Goal: Task Accomplishment & Management: Manage account settings

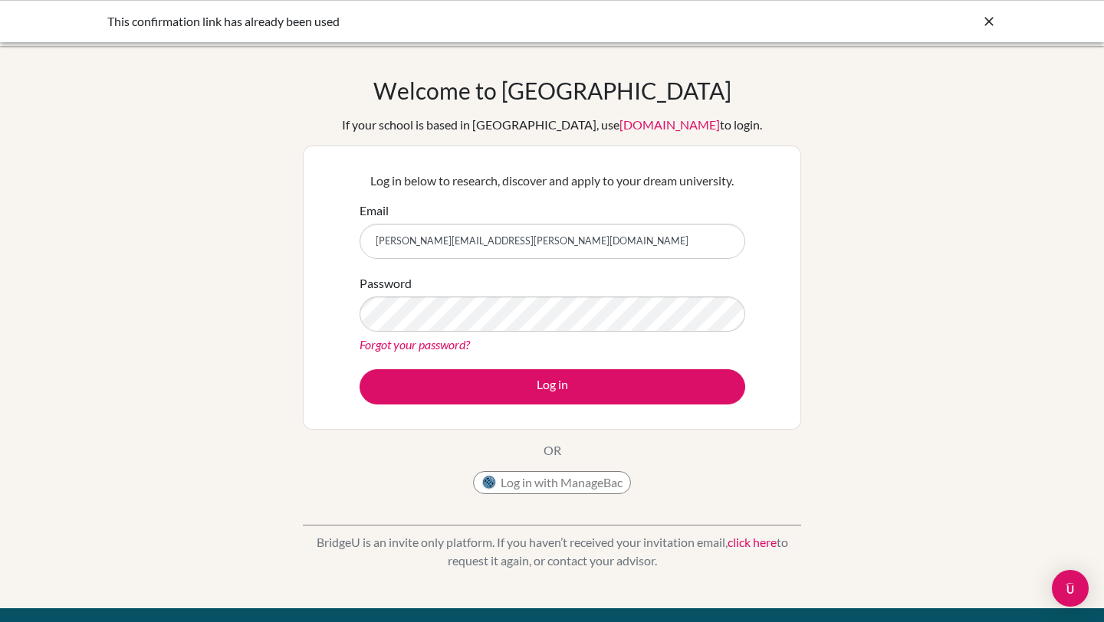
click at [432, 380] on button "Log in" at bounding box center [553, 386] width 386 height 35
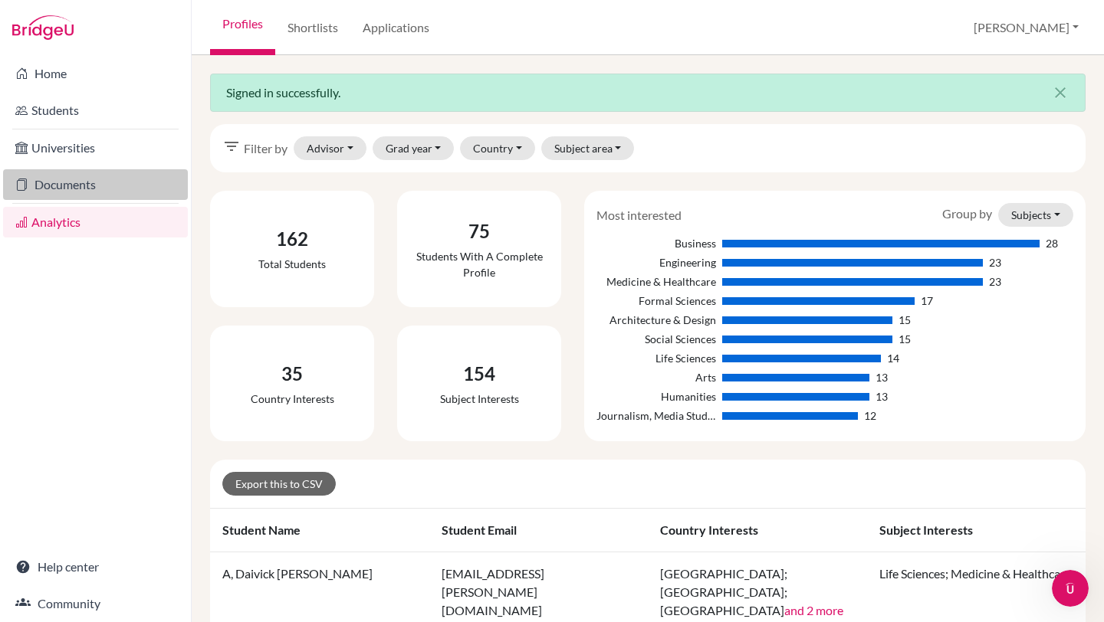
click at [66, 184] on link "Documents" at bounding box center [95, 184] width 185 height 31
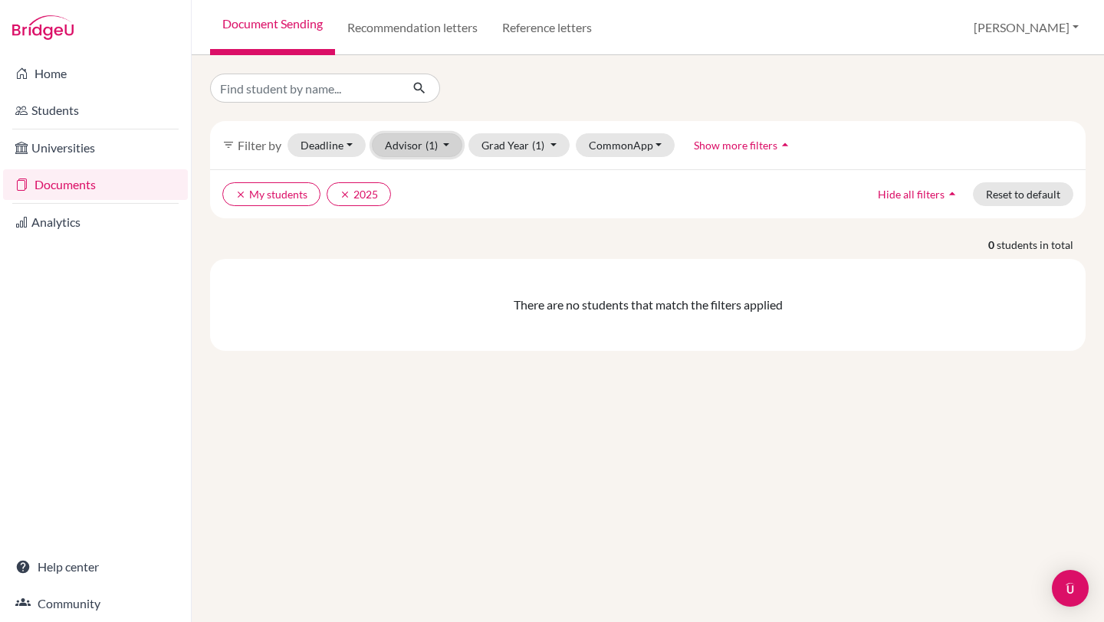
click at [378, 154] on button "Advisor (1)" at bounding box center [417, 145] width 91 height 24
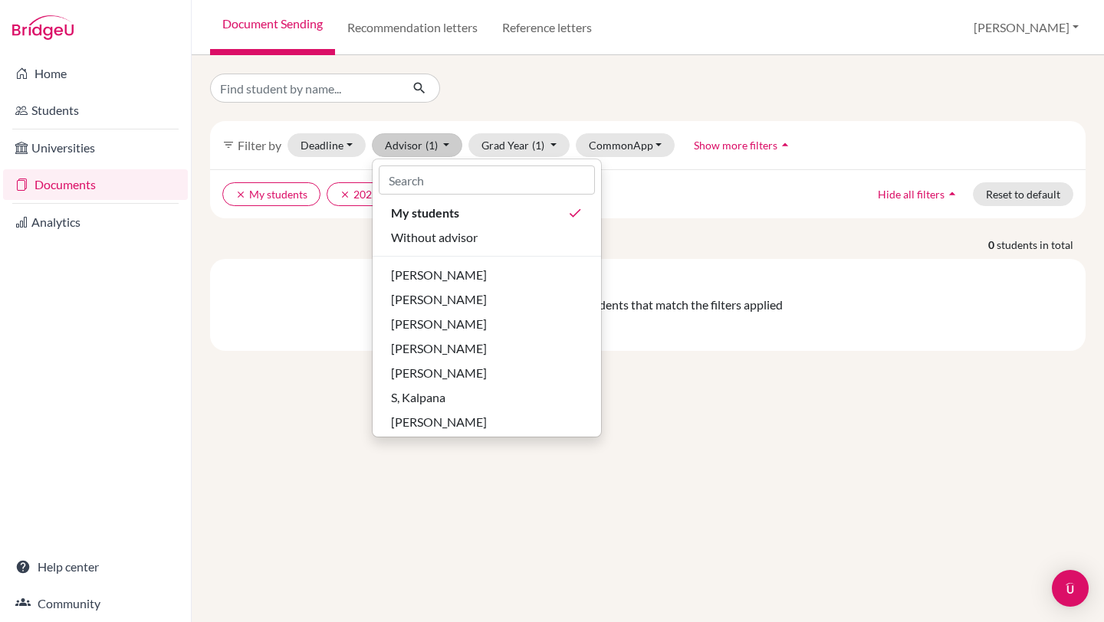
click at [245, 286] on div "There are no students that match the filters applied" at bounding box center [647, 305] width 875 height 92
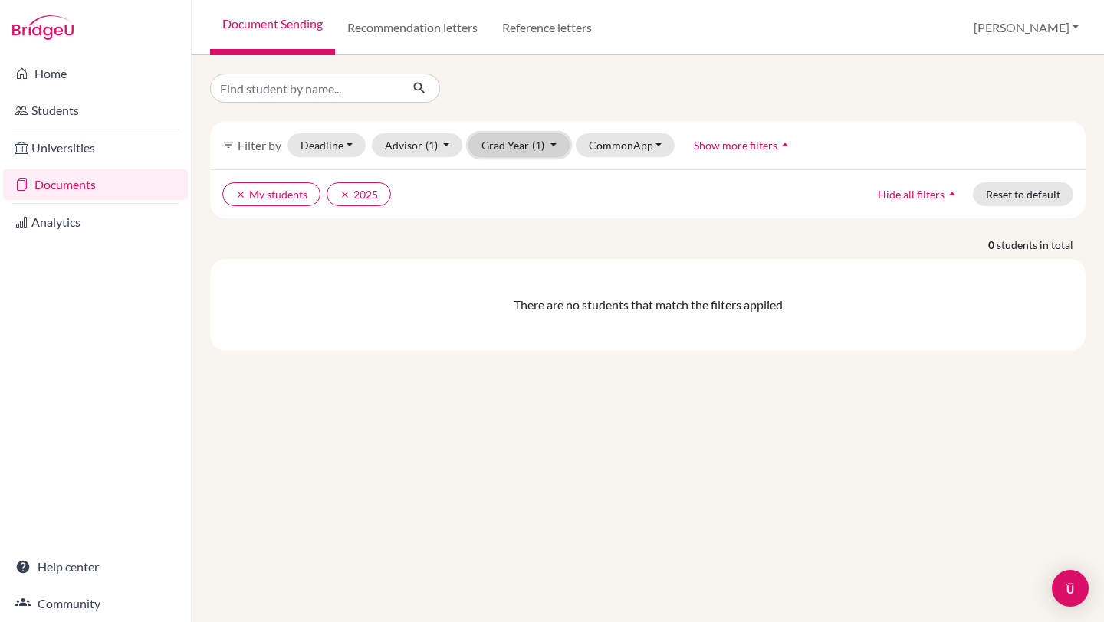
click at [521, 149] on button "Grad Year (1)" at bounding box center [518, 145] width 101 height 24
click at [512, 231] on span "2027" at bounding box center [502, 227] width 28 height 18
click at [346, 195] on icon "clear" at bounding box center [345, 194] width 11 height 11
click at [598, 139] on button "CommonApp" at bounding box center [626, 145] width 100 height 24
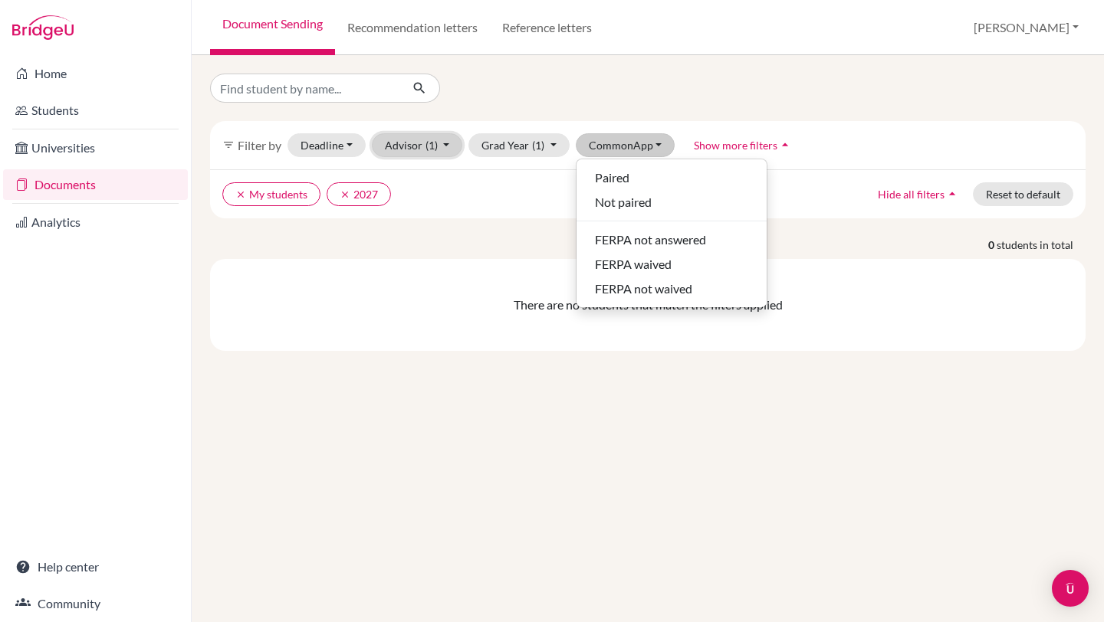
click at [389, 143] on button "Advisor (1)" at bounding box center [417, 145] width 91 height 24
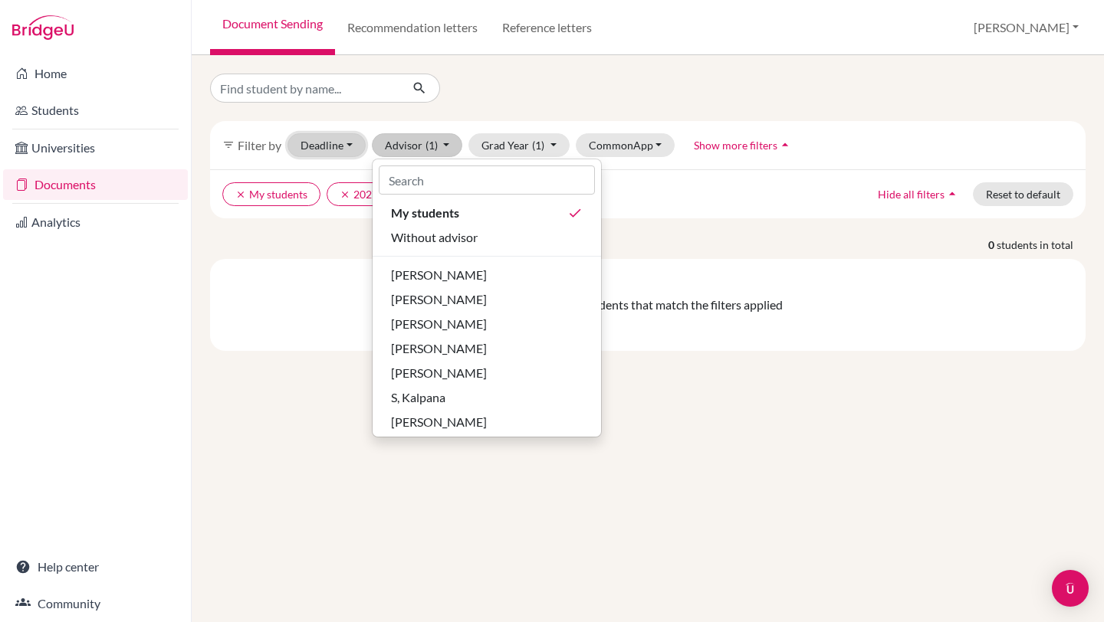
click at [341, 148] on button "Deadline - Select a date range Or double click for a single date selection Toda…" at bounding box center [326, 145] width 78 height 24
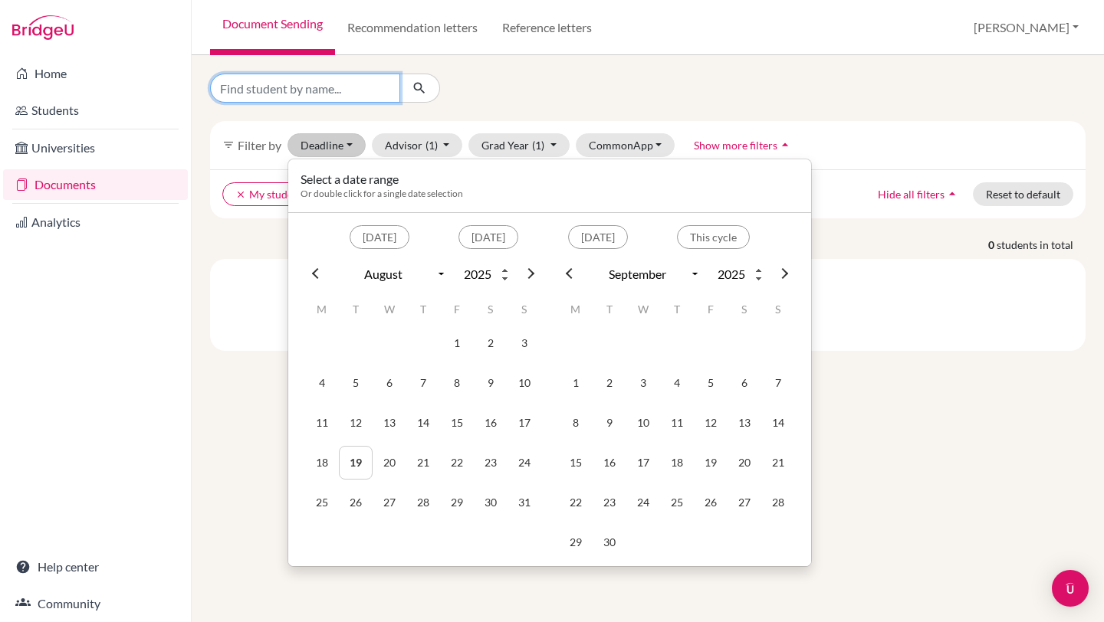
click at [277, 94] on input "Find student by name..." at bounding box center [305, 88] width 190 height 29
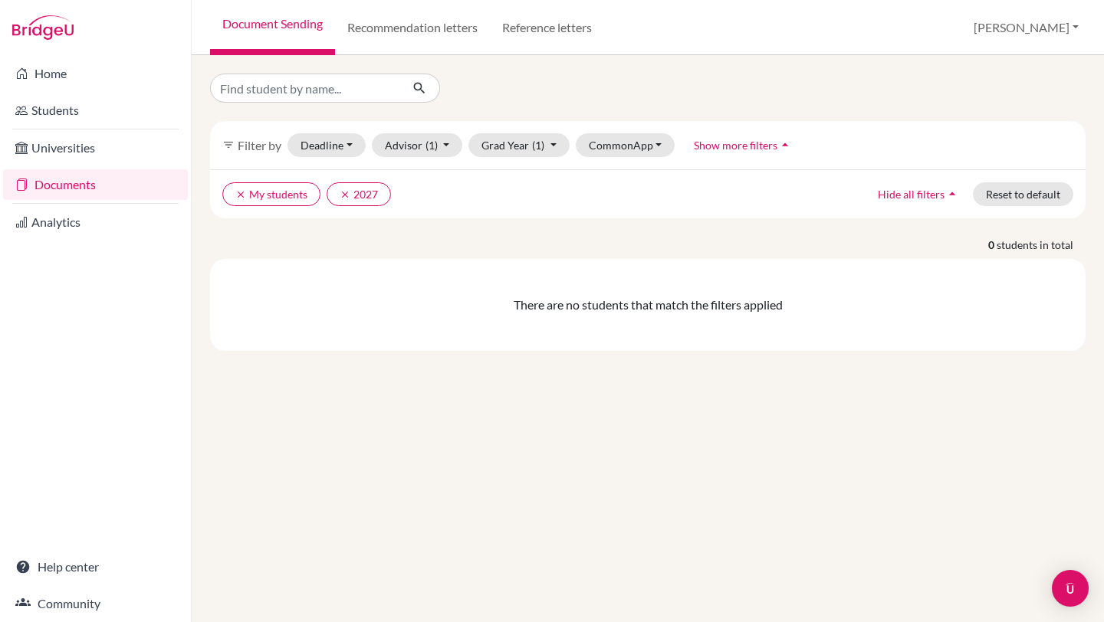
click at [223, 119] on div "filter_list Filter by Deadline - Select a date range Or double click for a sing…" at bounding box center [647, 213] width 875 height 278
click at [48, 140] on link "Universities" at bounding box center [95, 148] width 185 height 31
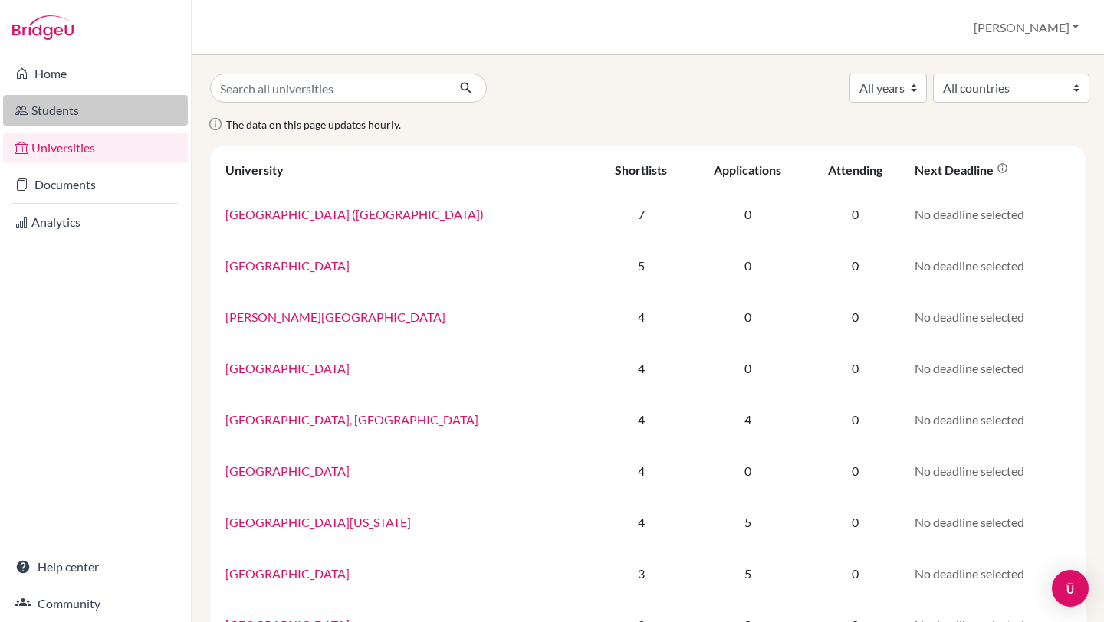
click at [63, 103] on link "Students" at bounding box center [95, 110] width 185 height 31
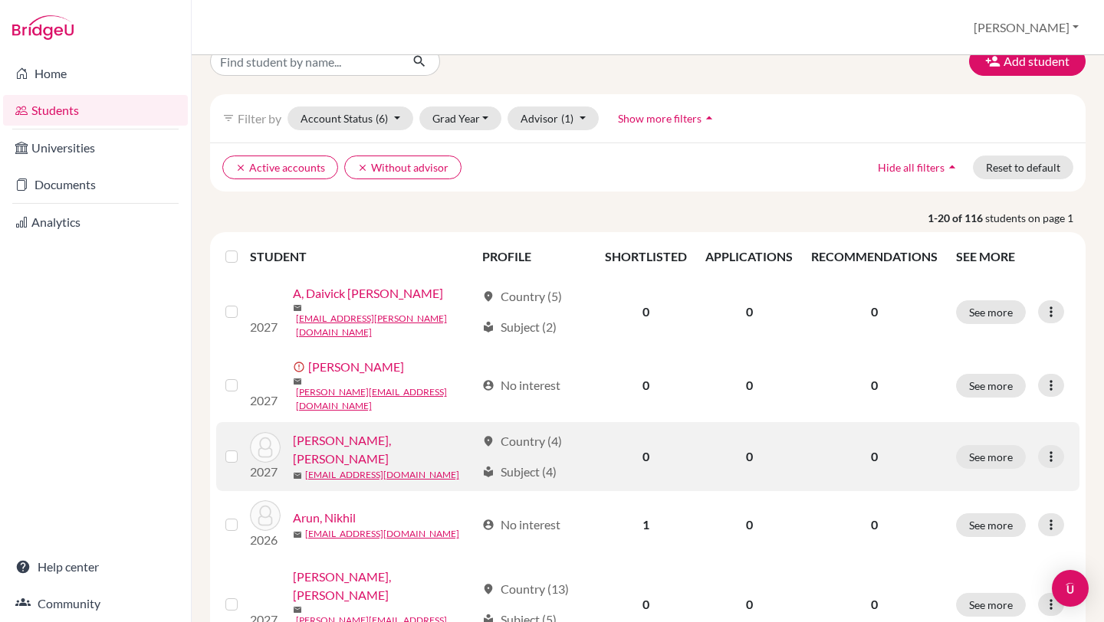
scroll to position [29, 0]
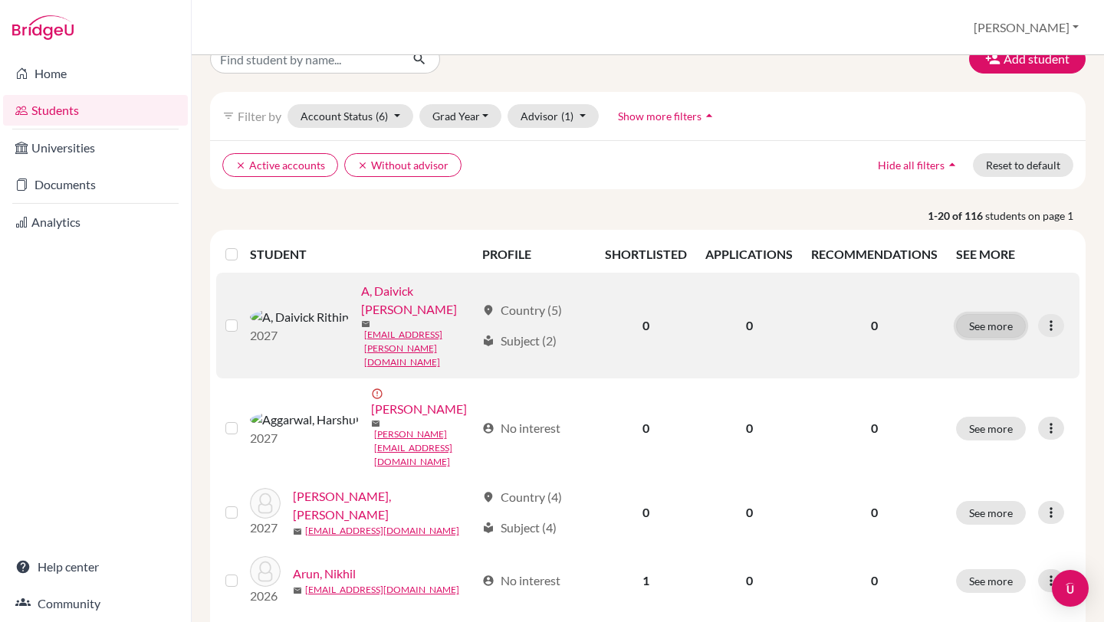
click at [989, 314] on button "See more" at bounding box center [991, 326] width 70 height 24
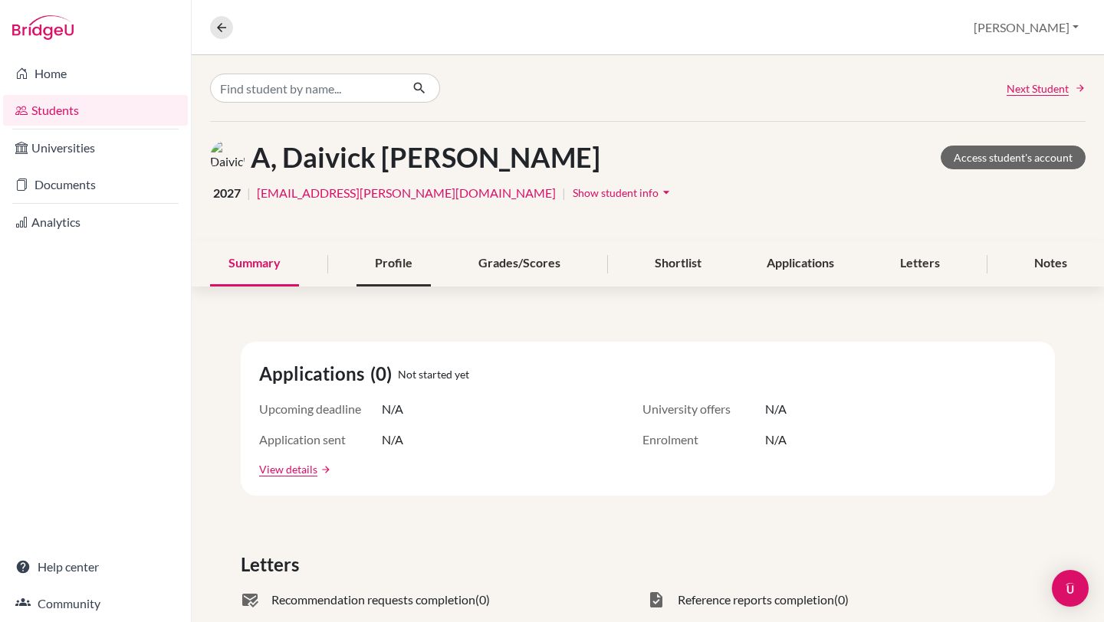
click at [388, 265] on div "Profile" at bounding box center [393, 263] width 74 height 45
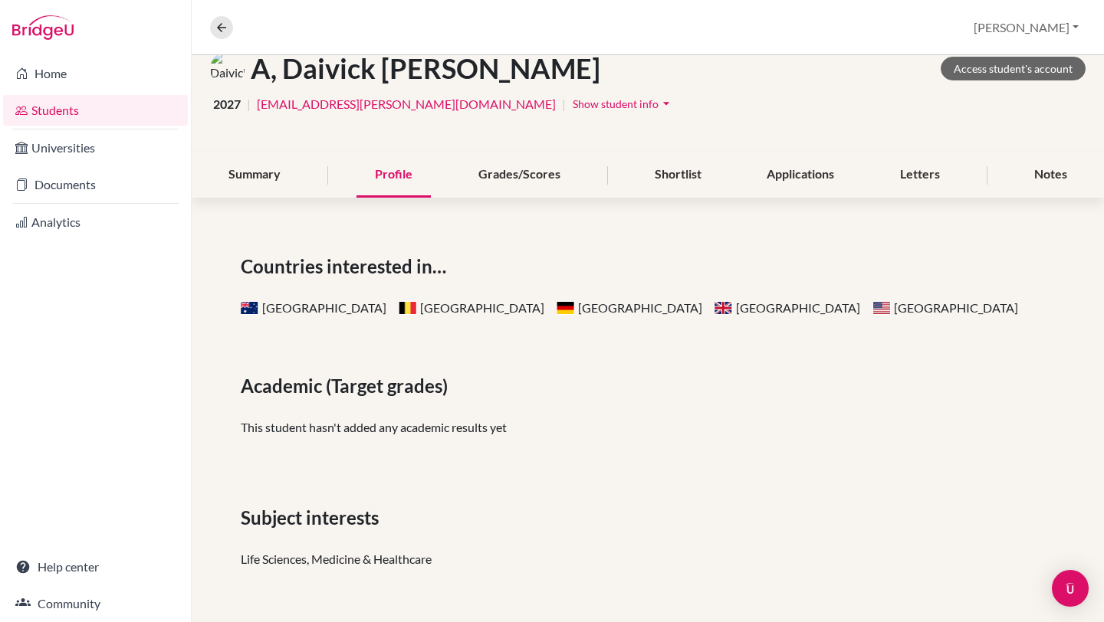
scroll to position [90, 0]
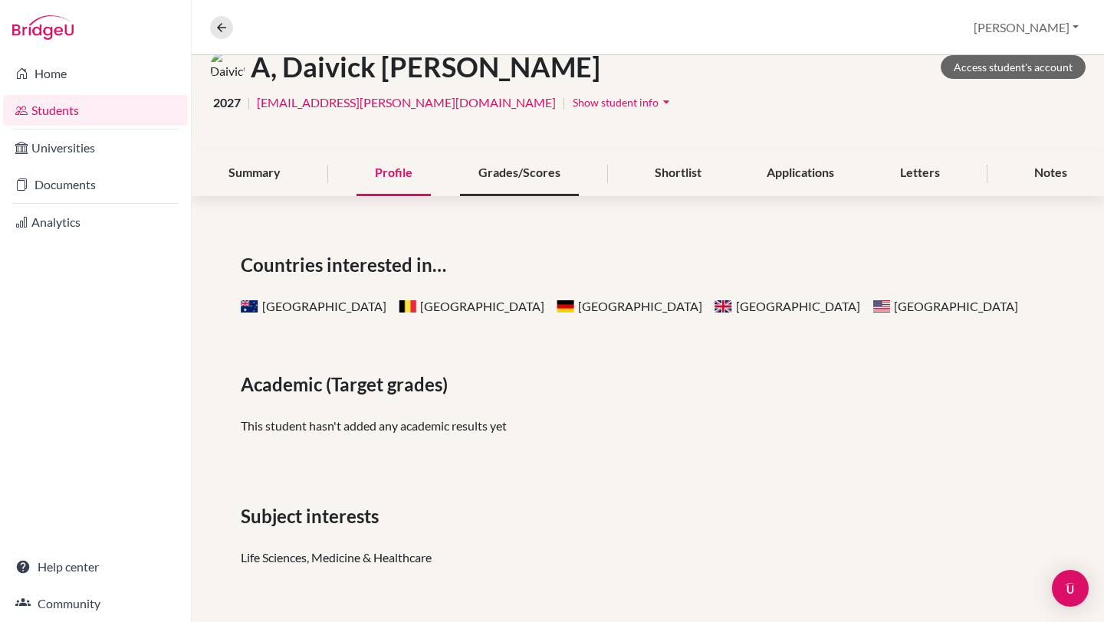
click at [496, 170] on div "Grades/Scores" at bounding box center [519, 173] width 119 height 45
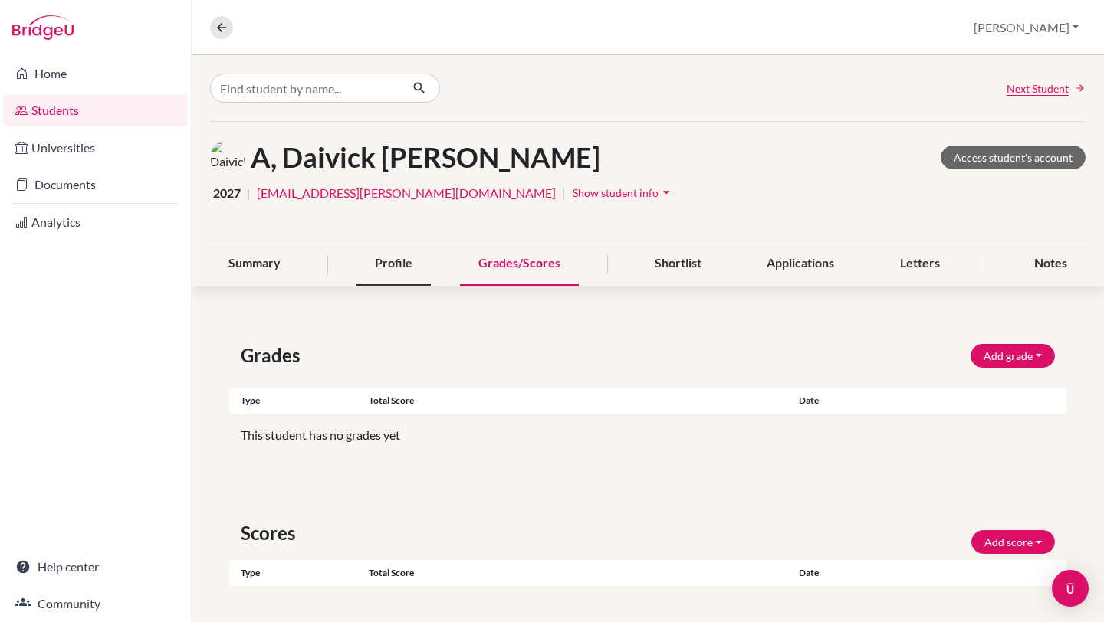
click at [376, 255] on div "Profile" at bounding box center [393, 263] width 74 height 45
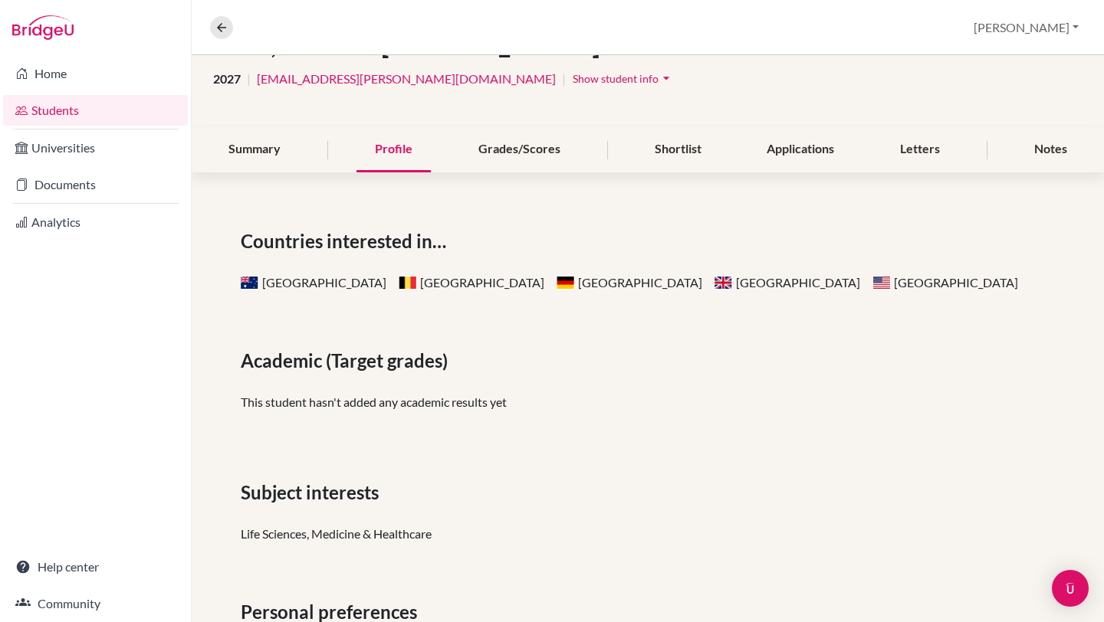
scroll to position [204, 0]
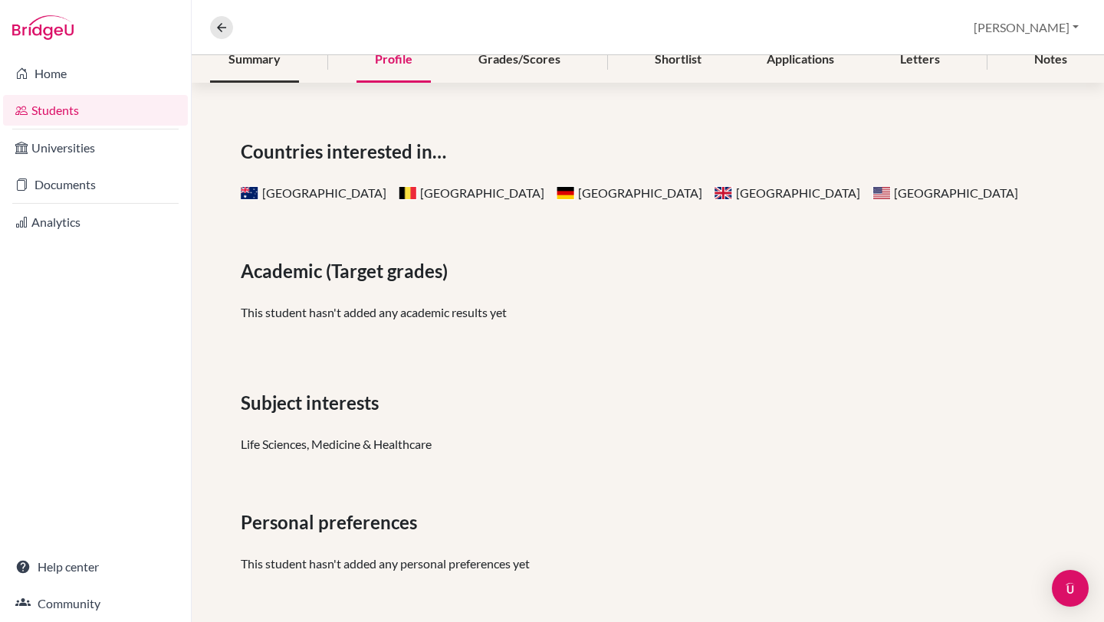
click at [269, 63] on div "Summary" at bounding box center [254, 60] width 89 height 45
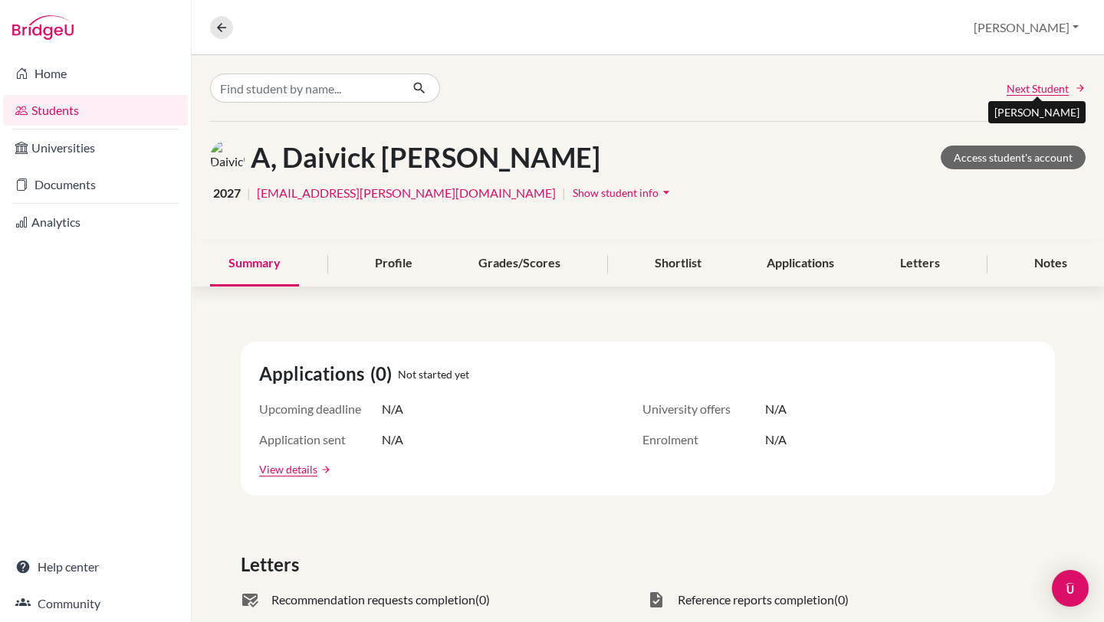
click at [1058, 90] on span "Next Student" at bounding box center [1038, 88] width 62 height 16
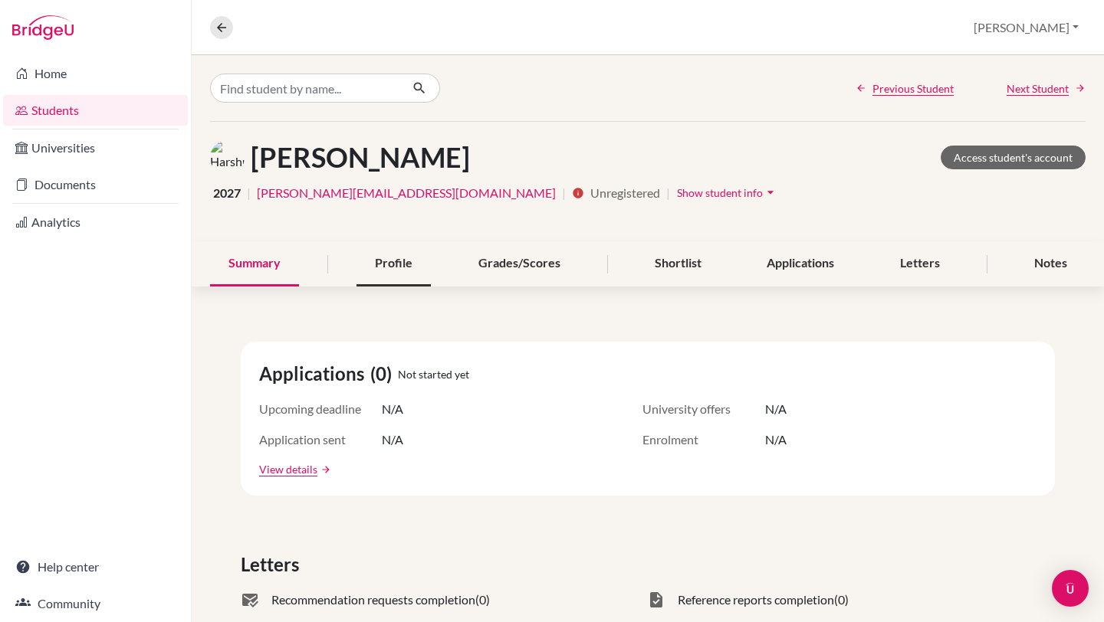
click at [405, 261] on div "Profile" at bounding box center [393, 263] width 74 height 45
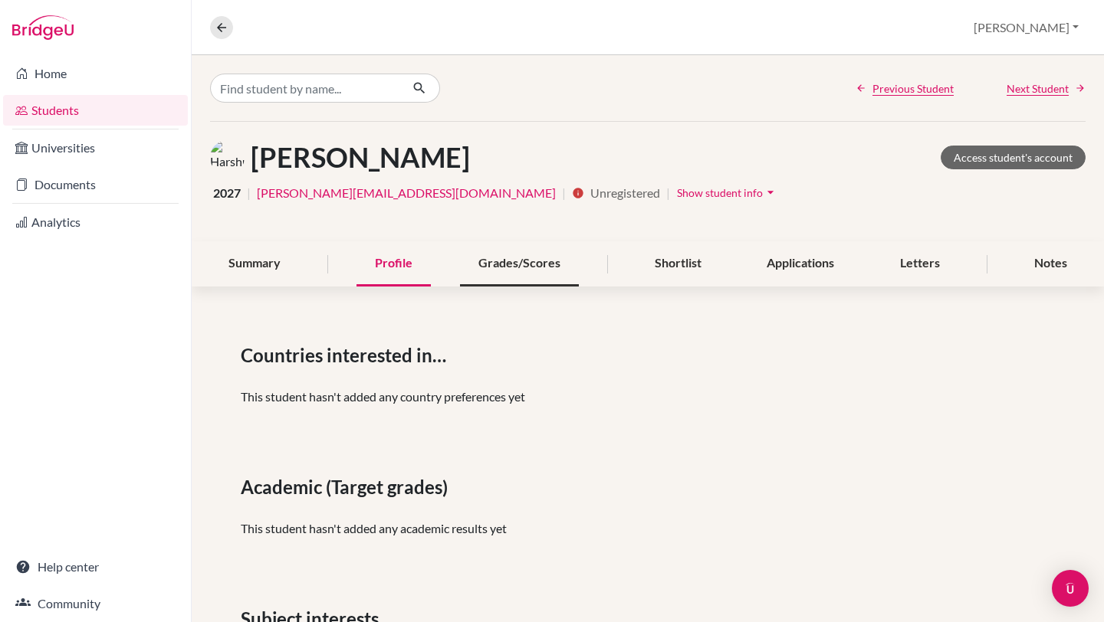
click at [510, 251] on div "Grades/Scores" at bounding box center [519, 263] width 119 height 45
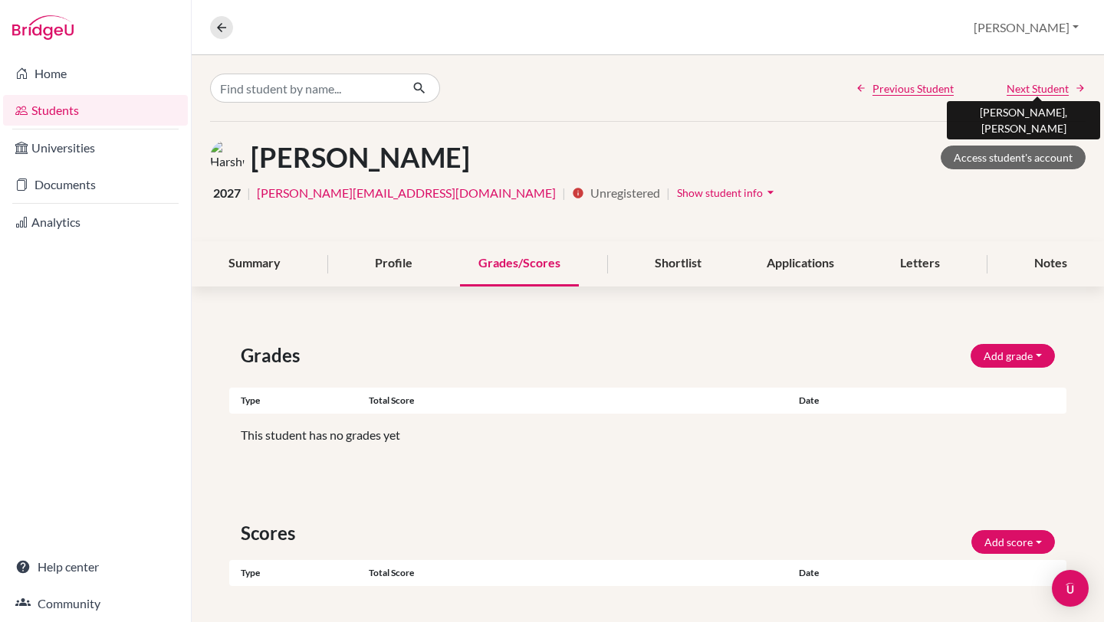
click at [1051, 95] on span "Next Student" at bounding box center [1038, 88] width 62 height 16
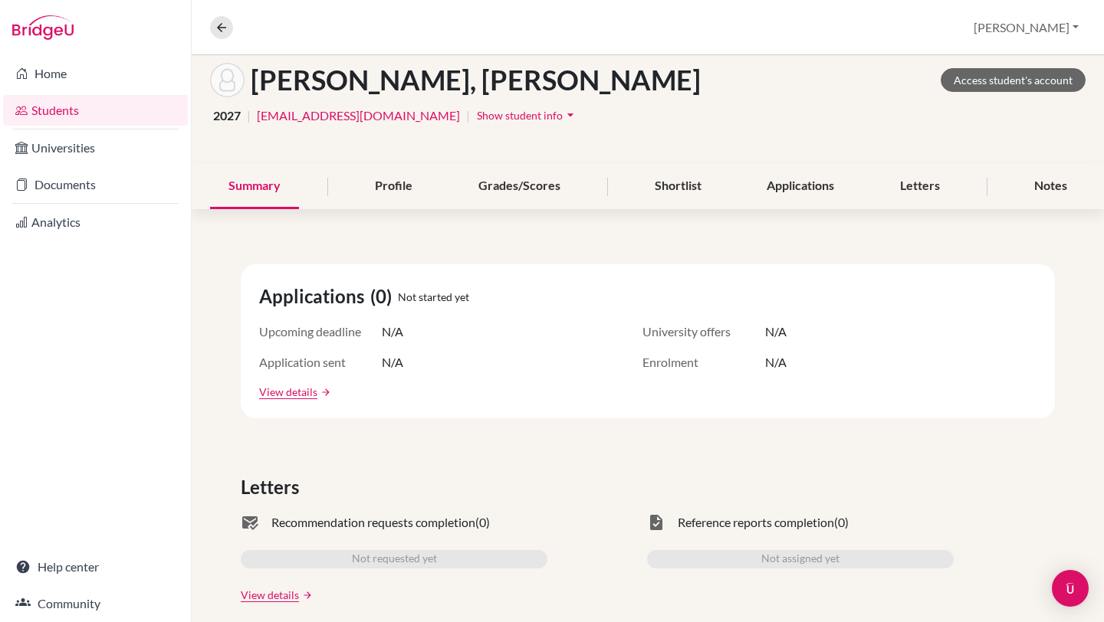
scroll to position [88, 0]
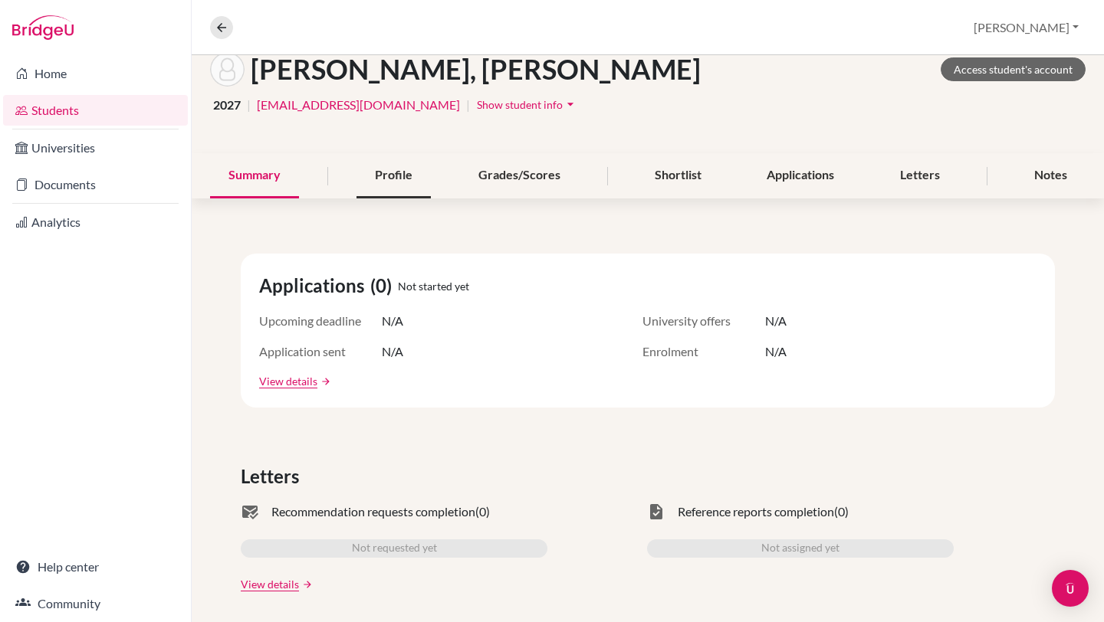
click at [409, 169] on div "Profile" at bounding box center [393, 175] width 74 height 45
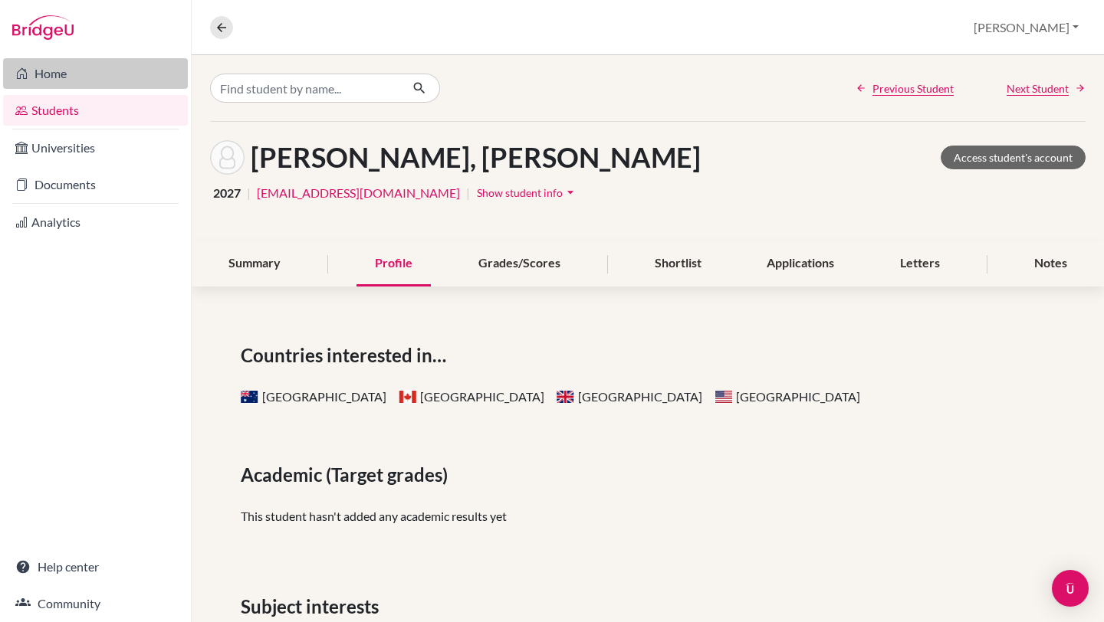
click at [47, 82] on link "Home" at bounding box center [95, 73] width 185 height 31
